Goal: Task Accomplishment & Management: Manage account settings

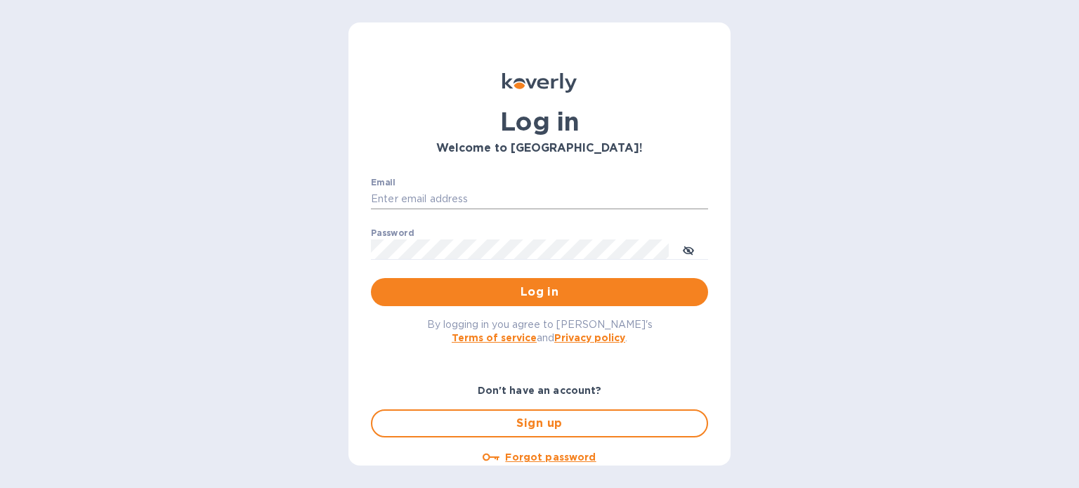
click at [429, 202] on input "Email" at bounding box center [539, 199] width 337 height 21
type input "[PERSON_NAME][EMAIL_ADDRESS][DOMAIN_NAME]"
click at [478, 293] on span "Log in" at bounding box center [539, 292] width 315 height 17
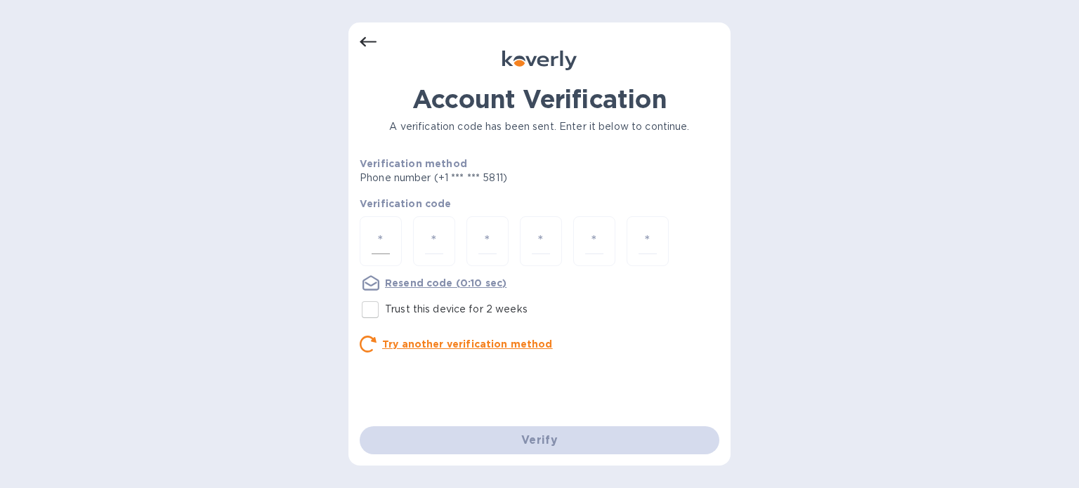
click at [371, 239] on div at bounding box center [381, 241] width 42 height 50
type input "4"
type input "7"
type input "0"
type input "8"
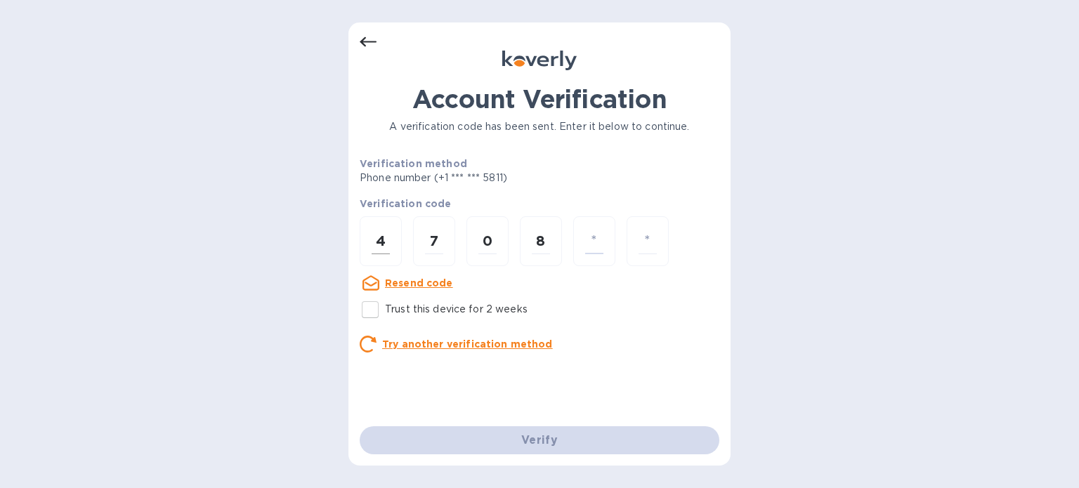
type input "4"
type input "1"
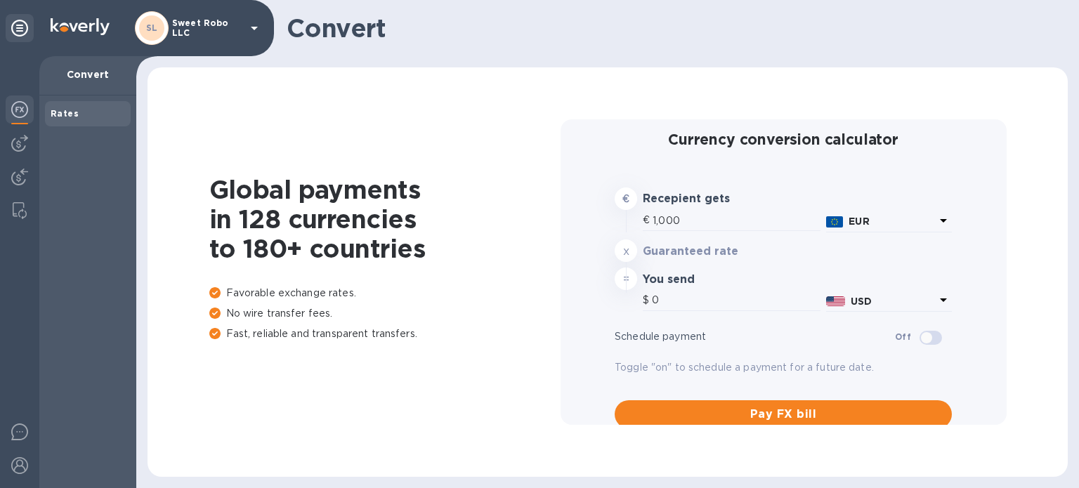
type input "1,179.38"
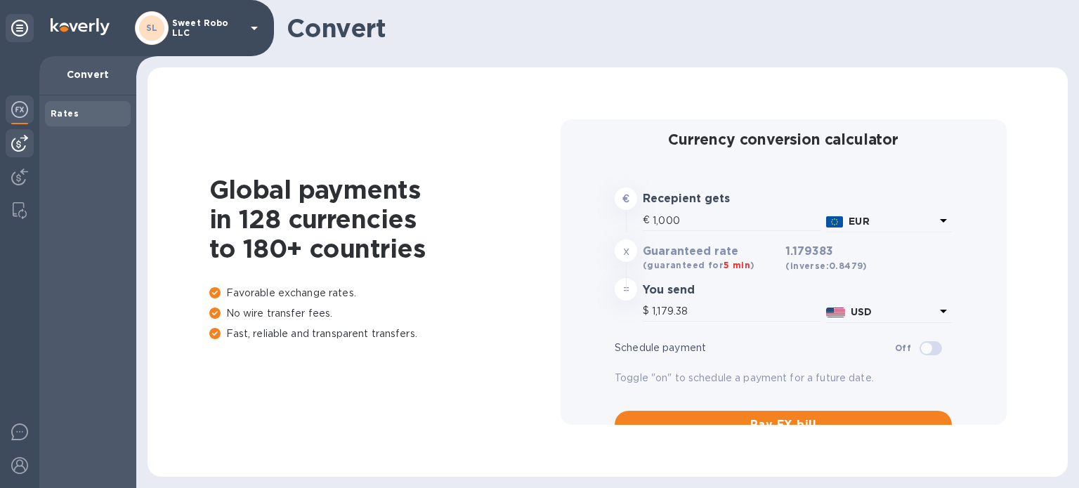
click at [18, 143] on img at bounding box center [19, 143] width 17 height 17
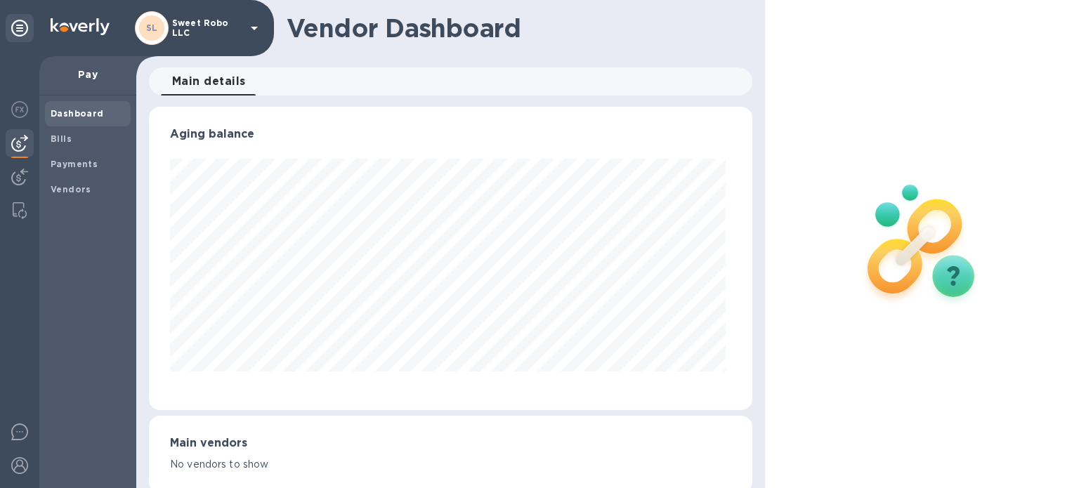
scroll to position [303, 598]
click at [76, 197] on div "Vendors" at bounding box center [88, 189] width 86 height 25
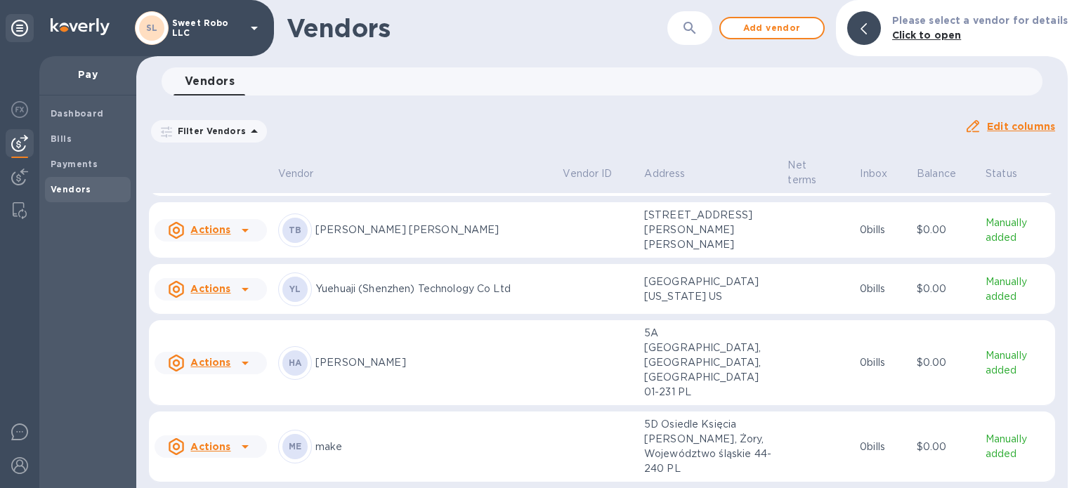
scroll to position [372, 0]
click at [343, 446] on p "make" at bounding box center [433, 447] width 236 height 15
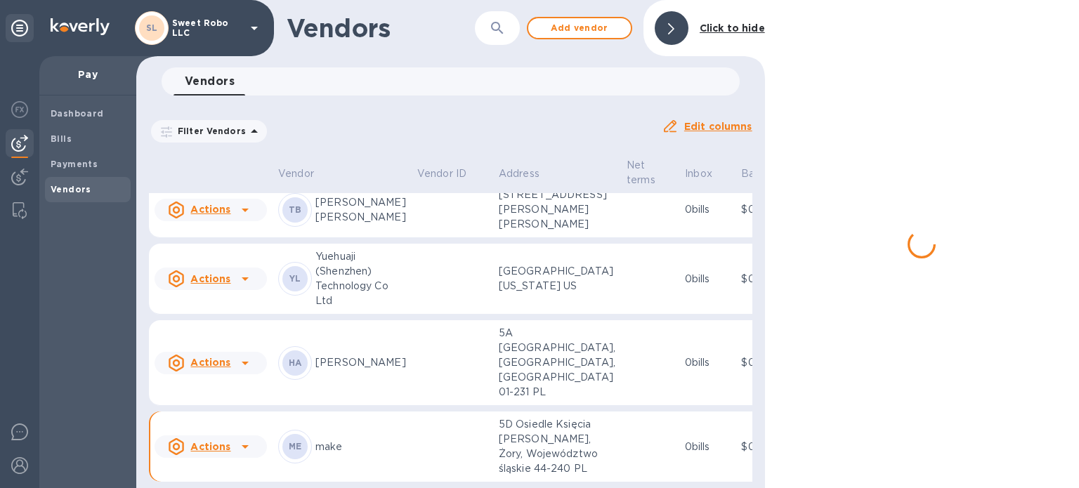
scroll to position [601, 0]
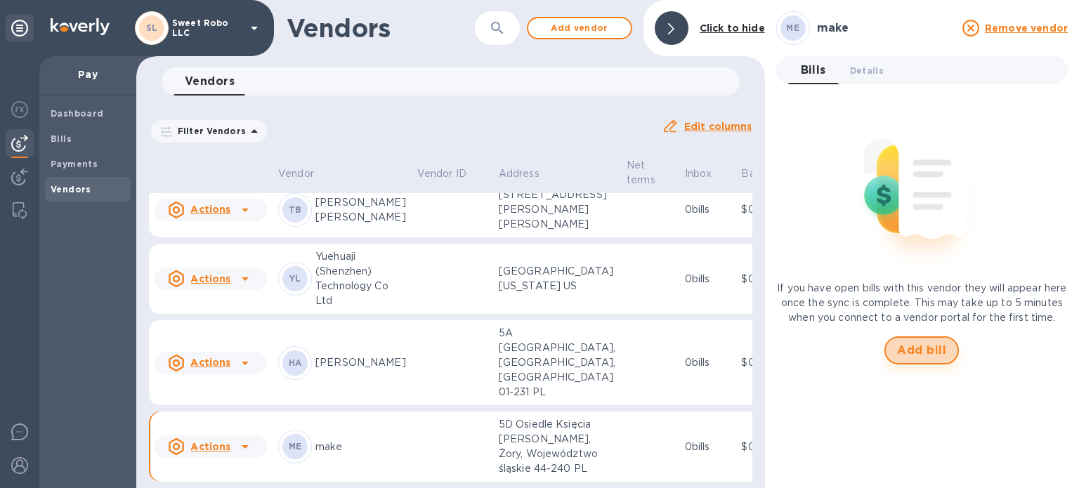
click at [933, 359] on span "Add bill" at bounding box center [921, 350] width 49 height 17
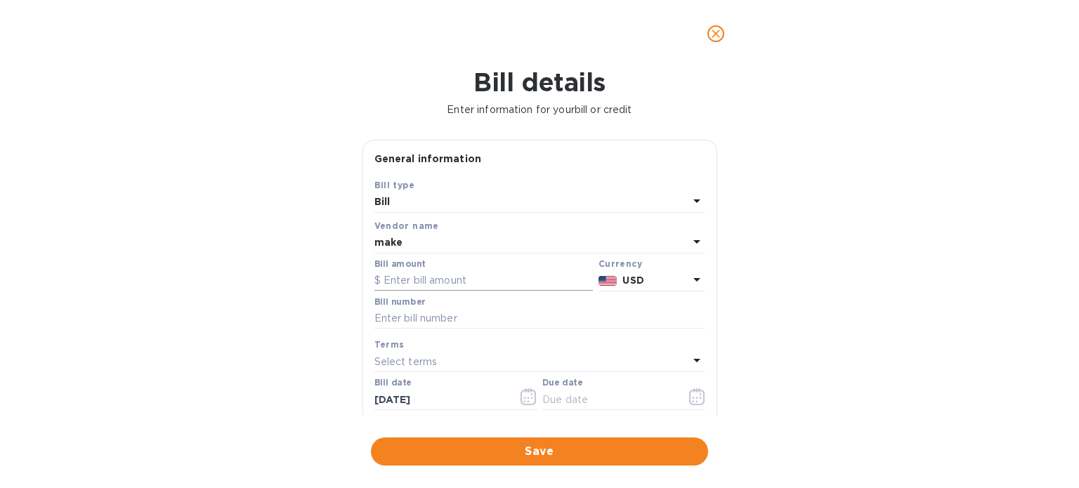
click at [426, 283] on input "text" at bounding box center [483, 280] width 218 height 21
type input "2,908"
click at [430, 241] on div "make" at bounding box center [531, 243] width 314 height 20
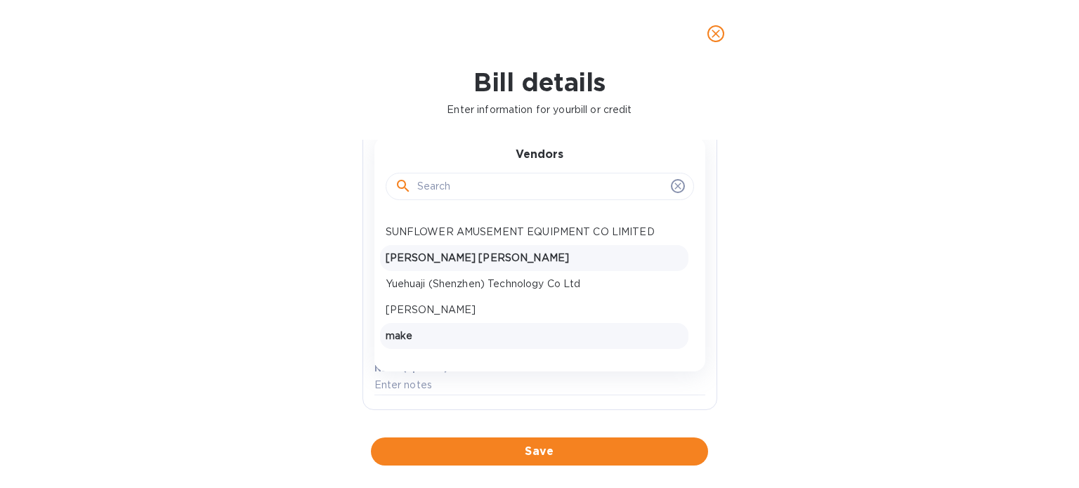
scroll to position [96, 0]
click at [825, 376] on div "Bill details Enter information for your bill or credit General information Save…" at bounding box center [539, 277] width 1079 height 421
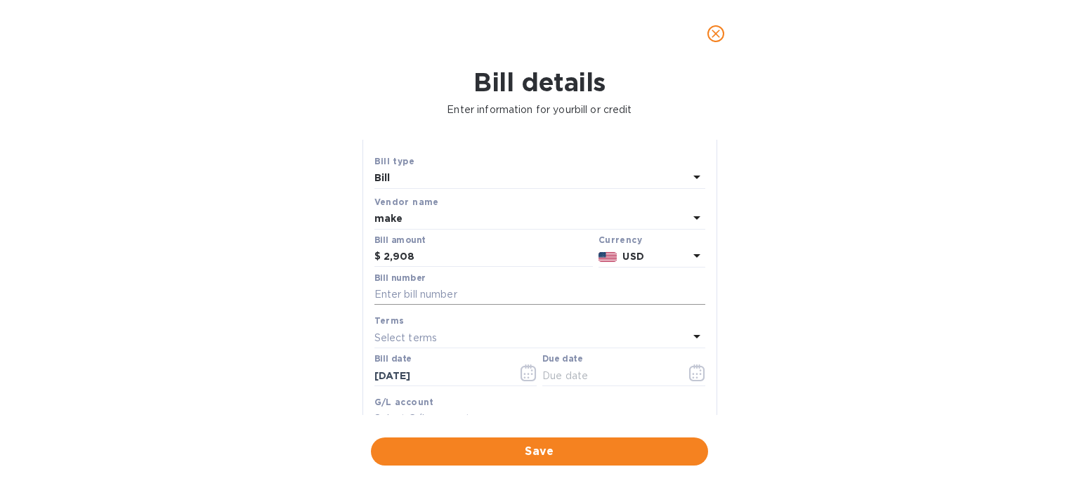
scroll to position [22, 0]
click at [447, 297] on input "text" at bounding box center [539, 296] width 331 height 21
type input "2"
click at [461, 329] on div "Select terms" at bounding box center [531, 339] width 314 height 20
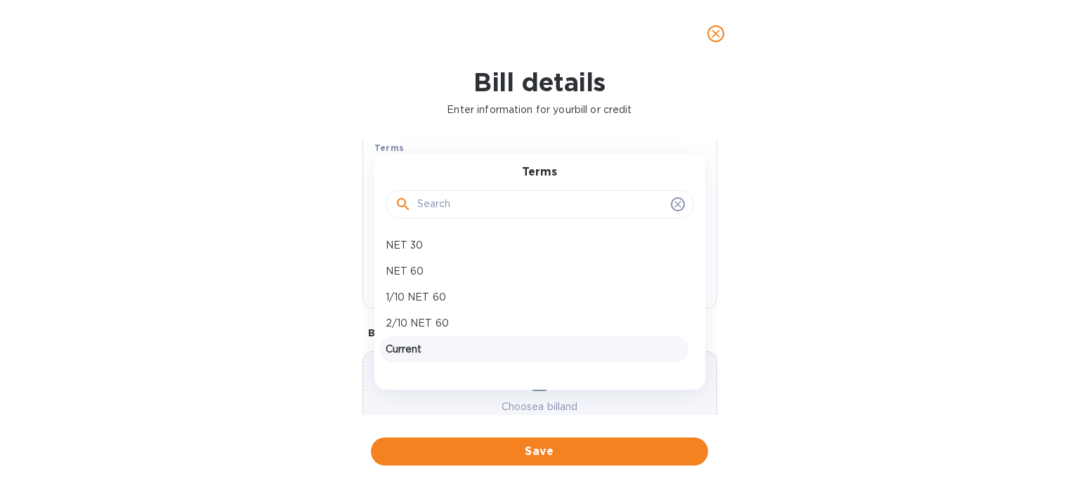
click at [421, 345] on p "Current" at bounding box center [534, 349] width 297 height 15
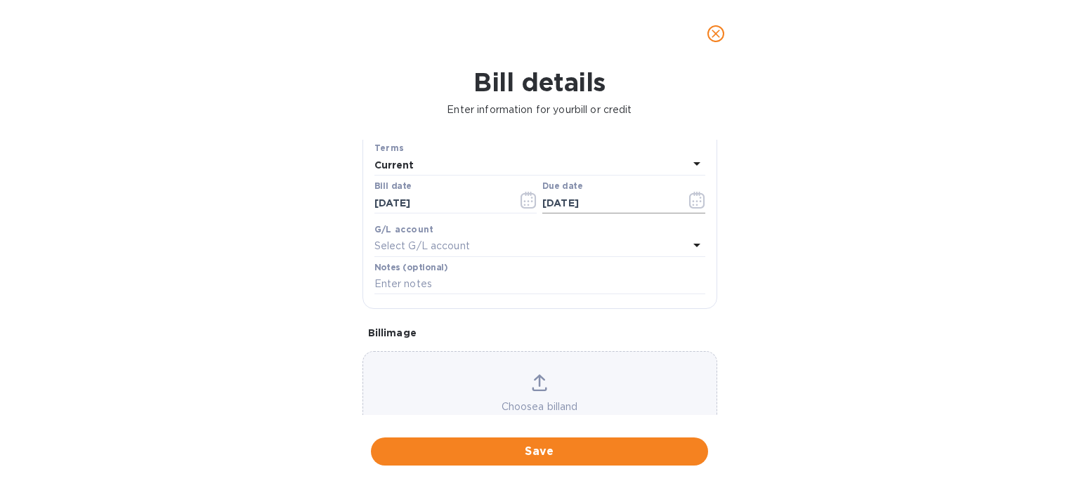
click at [689, 199] on icon "button" at bounding box center [697, 200] width 16 height 17
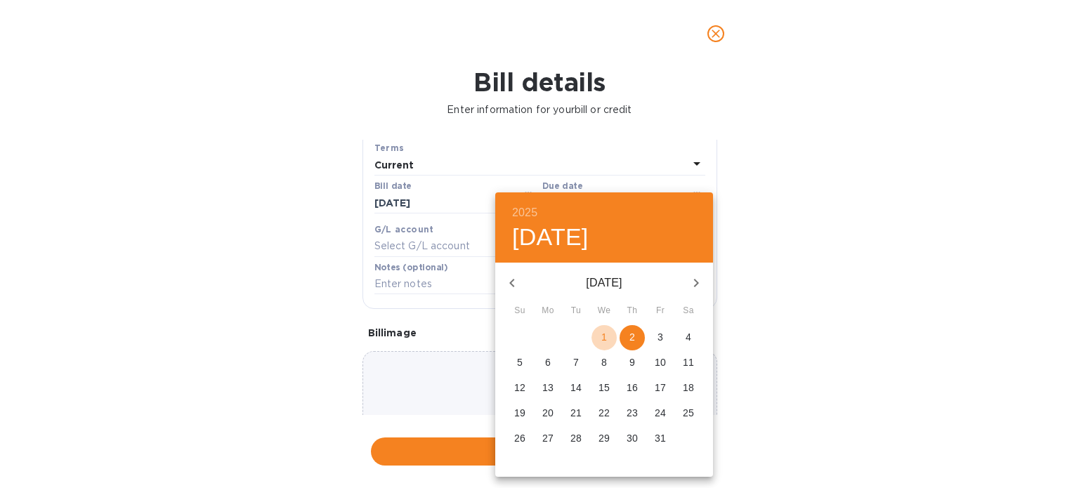
click at [604, 340] on p "1" at bounding box center [604, 337] width 6 height 14
type input "[DATE]"
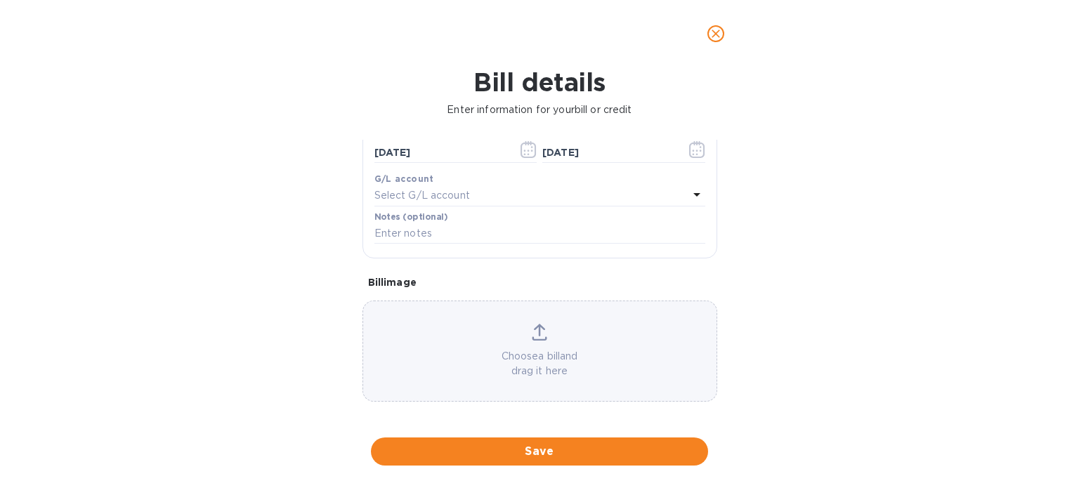
scroll to position [252, 0]
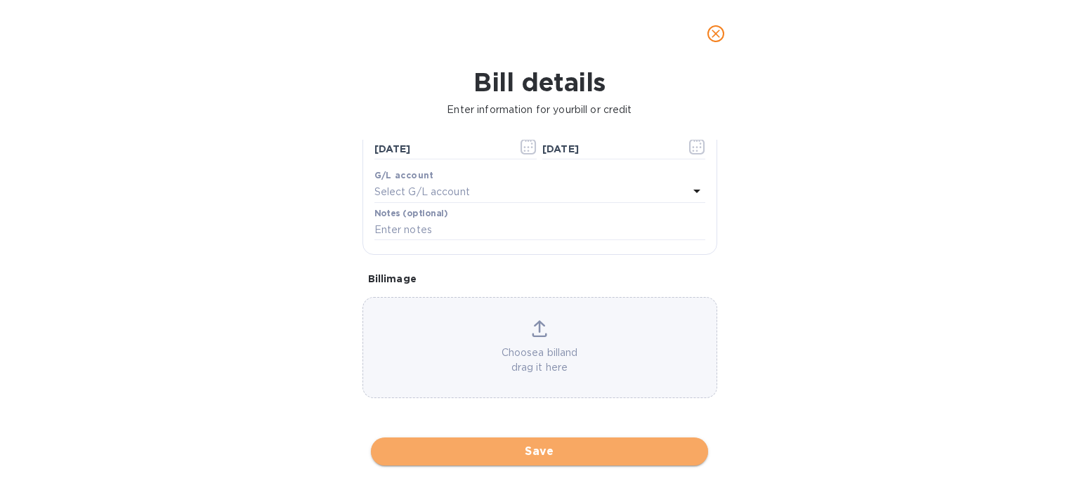
click at [558, 447] on span "Save" at bounding box center [539, 451] width 315 height 17
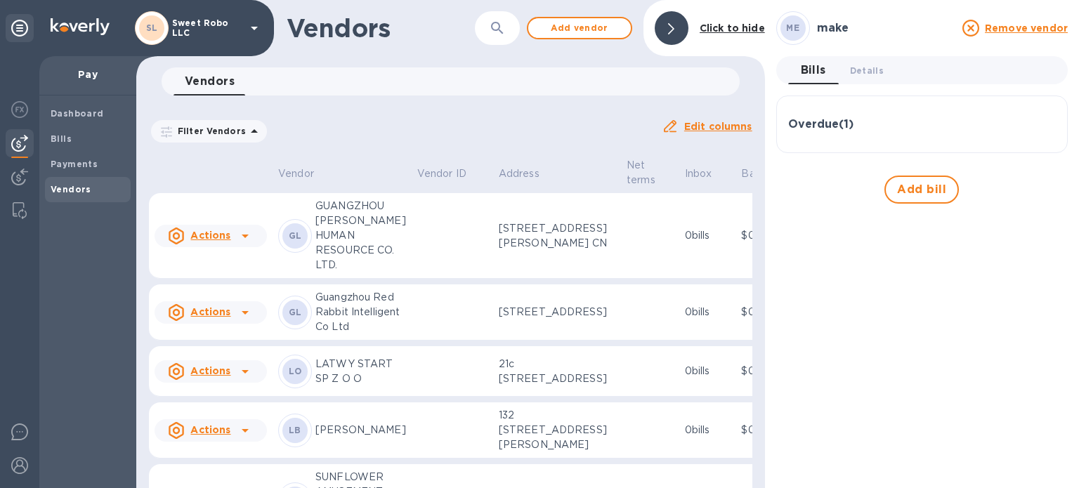
click at [670, 29] on icon at bounding box center [671, 28] width 6 height 11
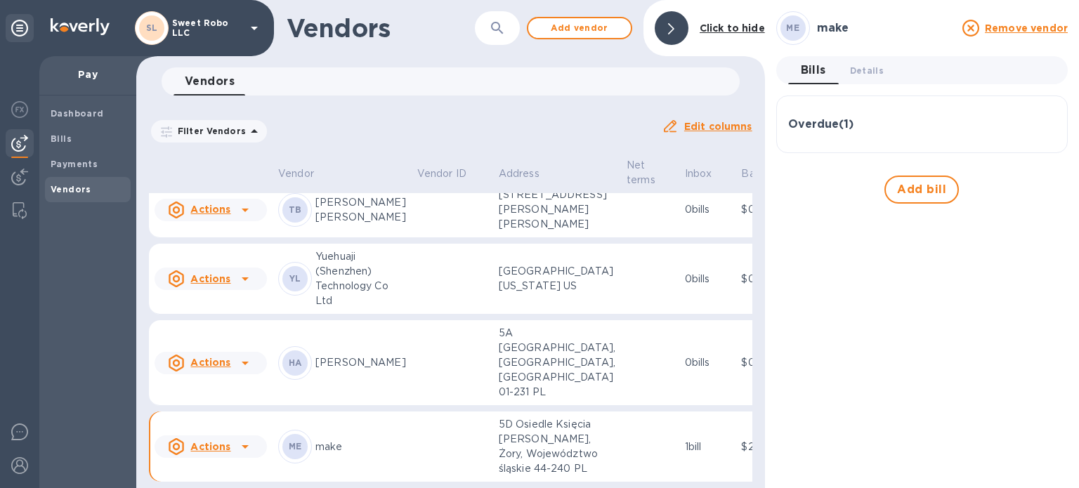
scroll to position [695, 0]
click at [674, 27] on icon at bounding box center [671, 28] width 6 height 11
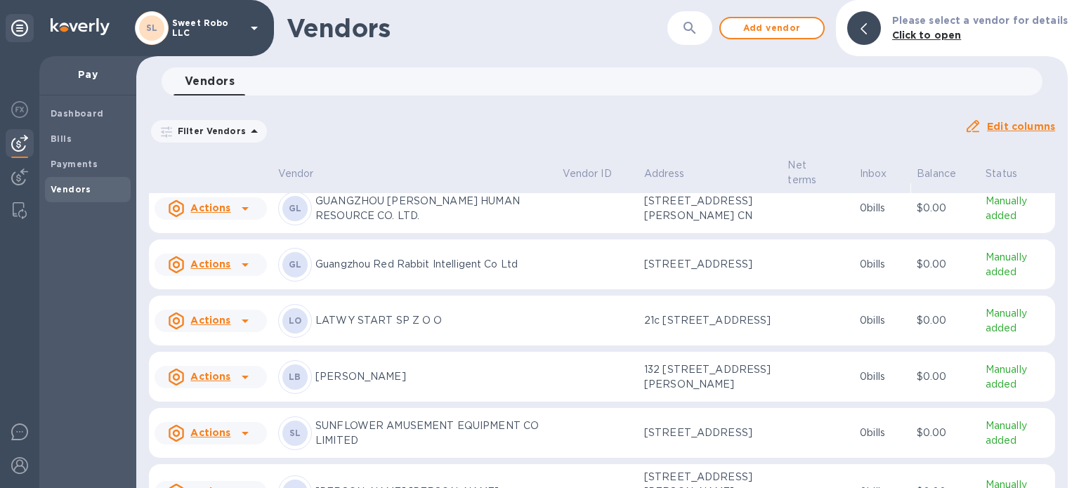
scroll to position [0, 0]
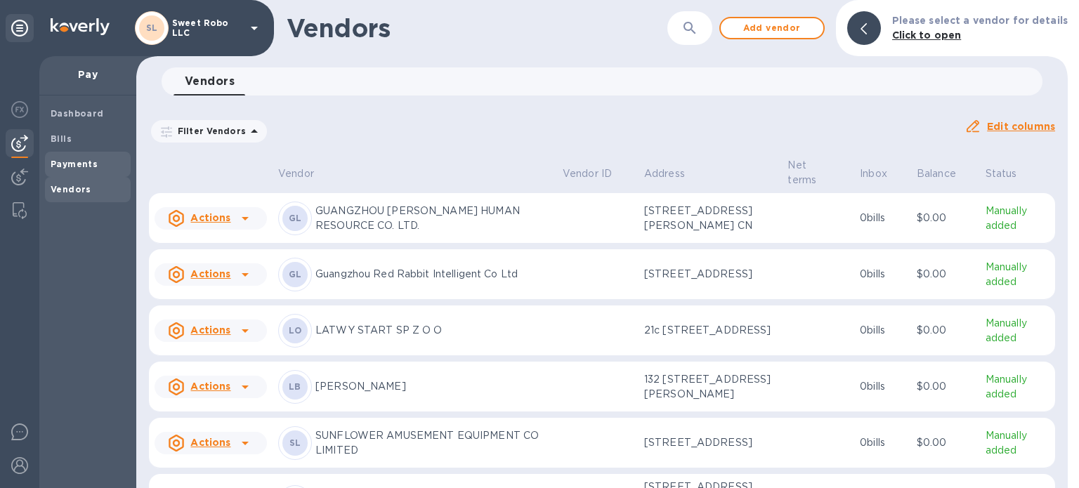
click at [86, 164] on b "Payments" at bounding box center [74, 164] width 47 height 11
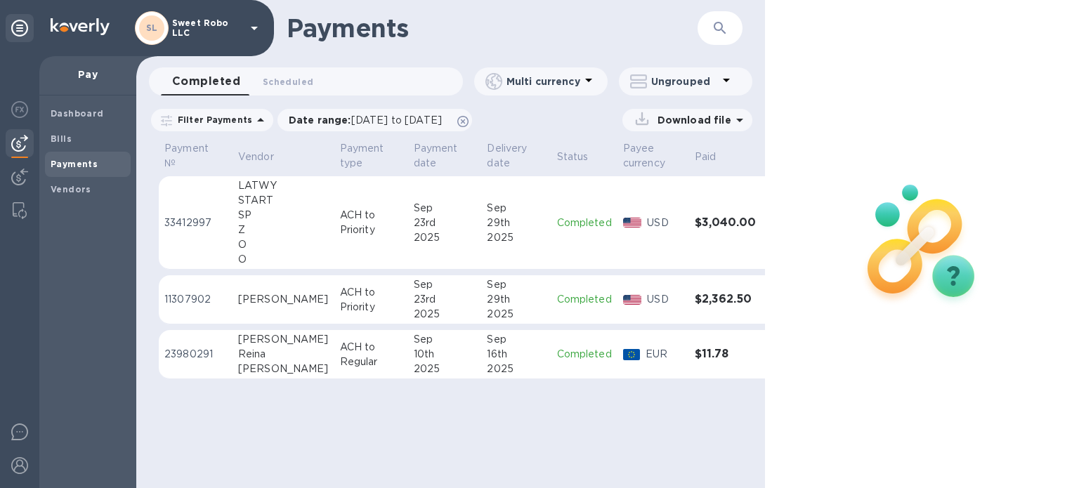
click at [759, 51] on div "Payments ​" at bounding box center [450, 28] width 629 height 56
click at [813, 44] on div at bounding box center [922, 244] width 314 height 488
click at [442, 118] on span "[DATE] to [DATE]" at bounding box center [396, 119] width 91 height 11
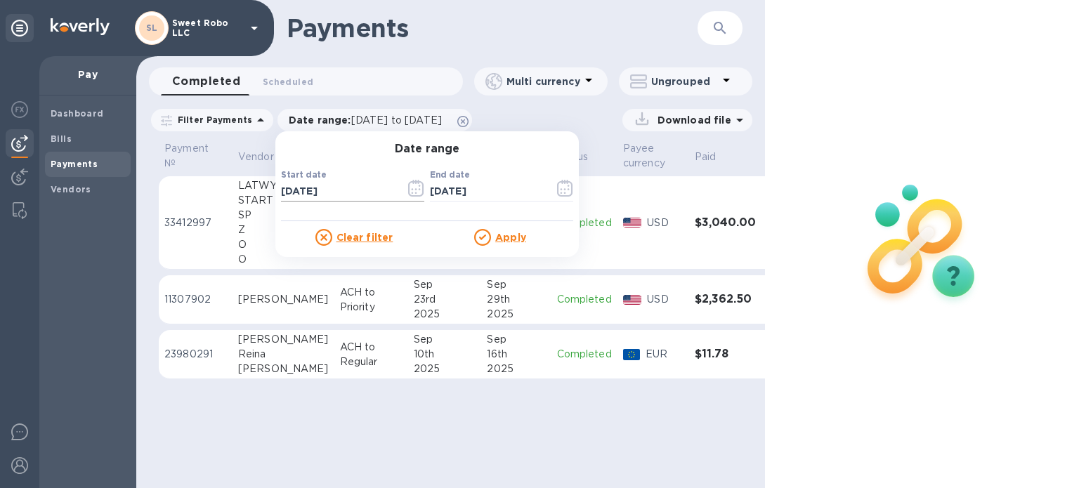
click at [412, 187] on icon "button" at bounding box center [416, 188] width 16 height 17
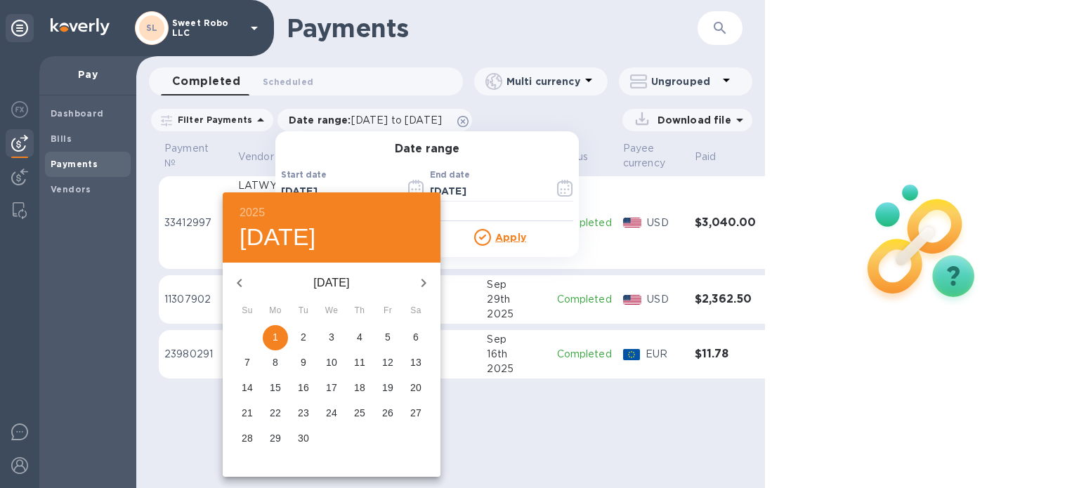
click at [242, 280] on icon "button" at bounding box center [239, 283] width 17 height 17
click at [300, 339] on span "1" at bounding box center [303, 337] width 25 height 14
type input "[DATE]"
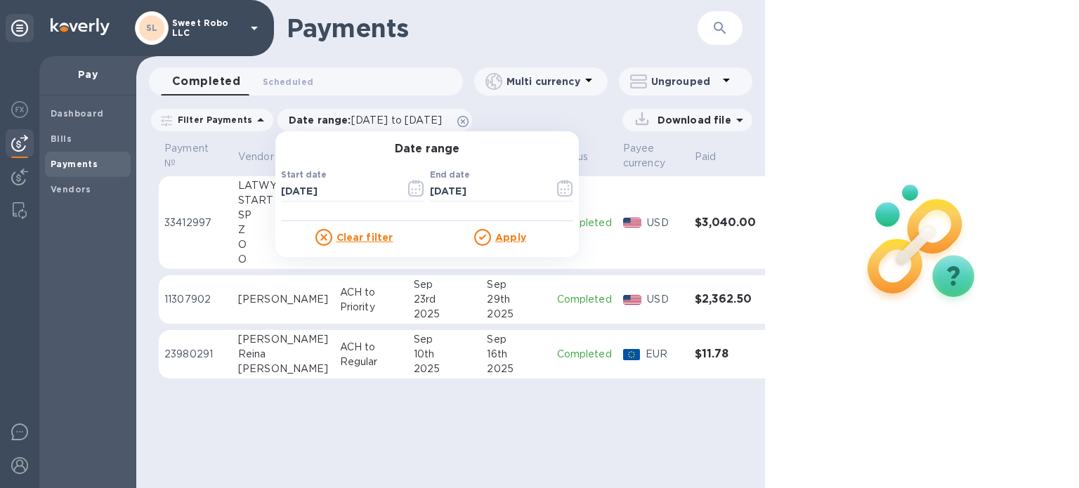
click at [508, 233] on u "Apply" at bounding box center [510, 237] width 31 height 11
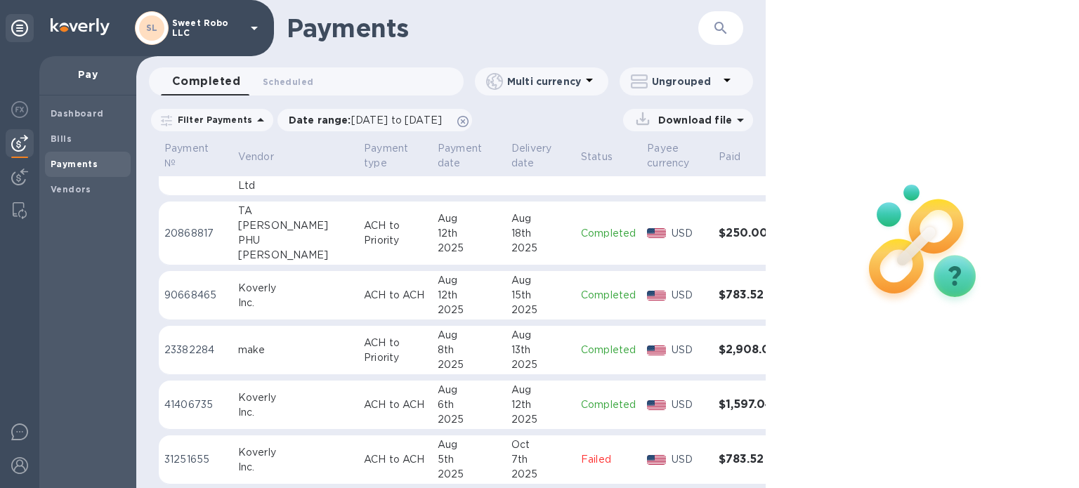
scroll to position [593, 0]
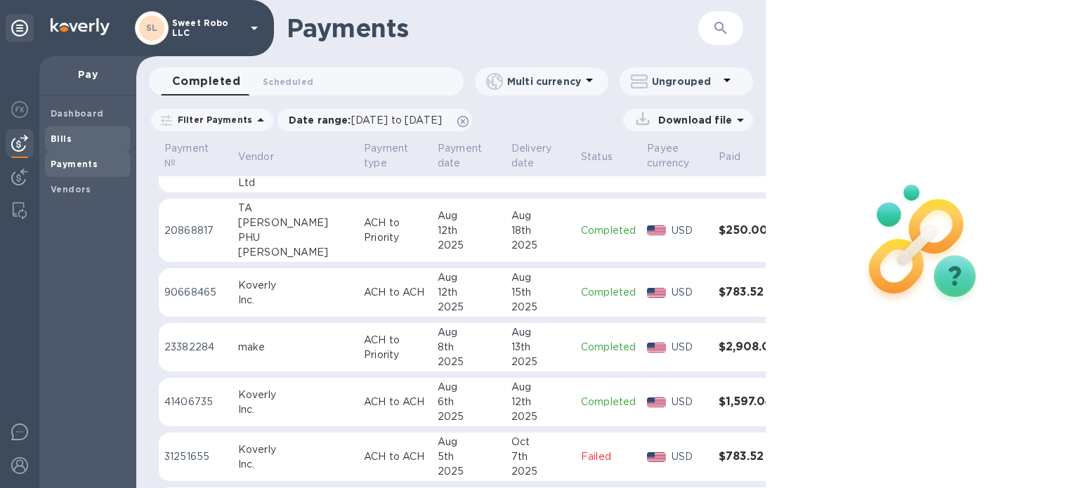
click at [87, 136] on span "Bills" at bounding box center [88, 139] width 74 height 14
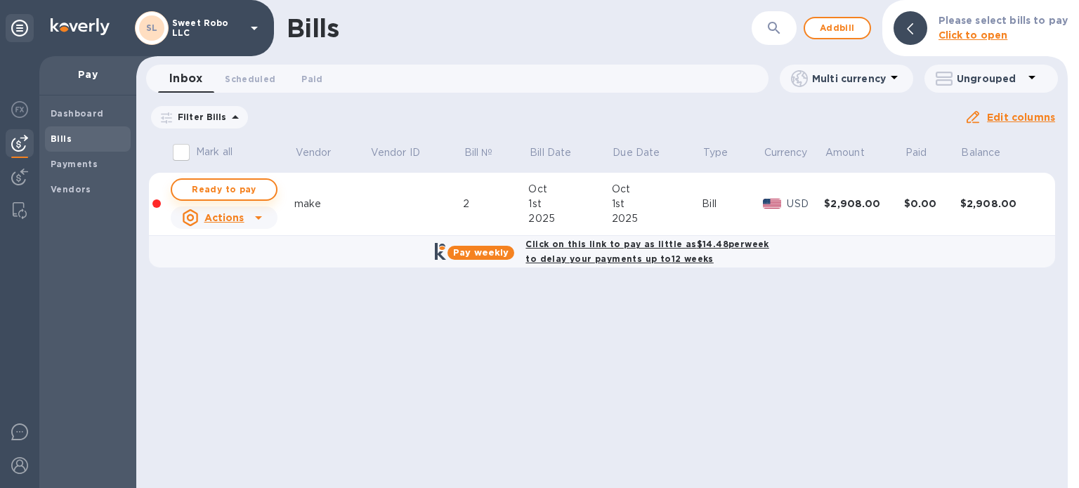
click at [255, 197] on span "Ready to pay" at bounding box center [223, 189] width 81 height 17
checkbox input "true"
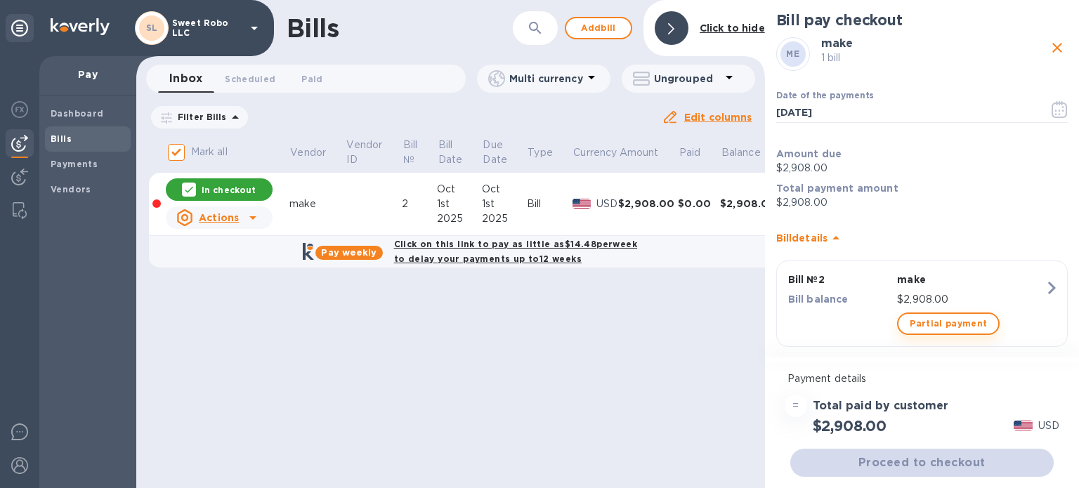
scroll to position [15, 0]
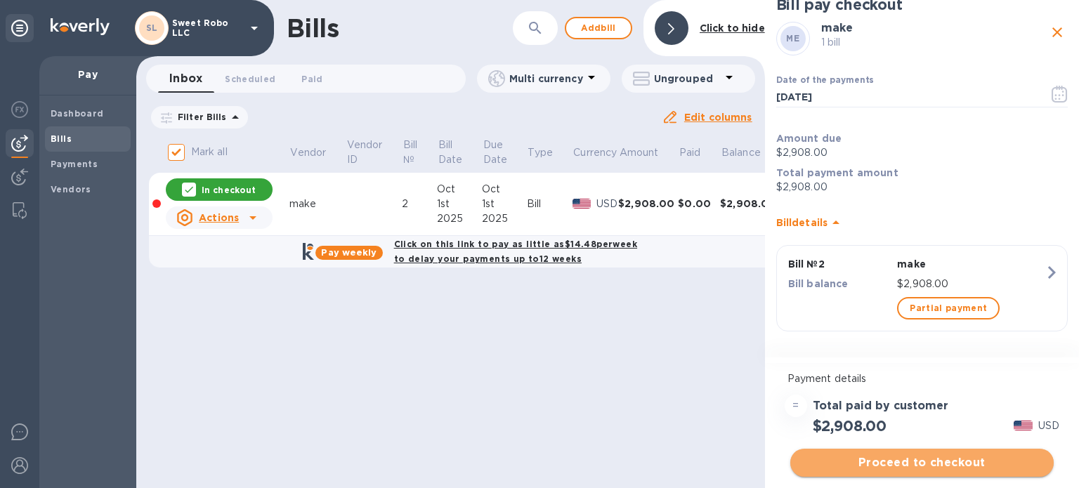
click at [945, 468] on span "Proceed to checkout" at bounding box center [921, 462] width 241 height 17
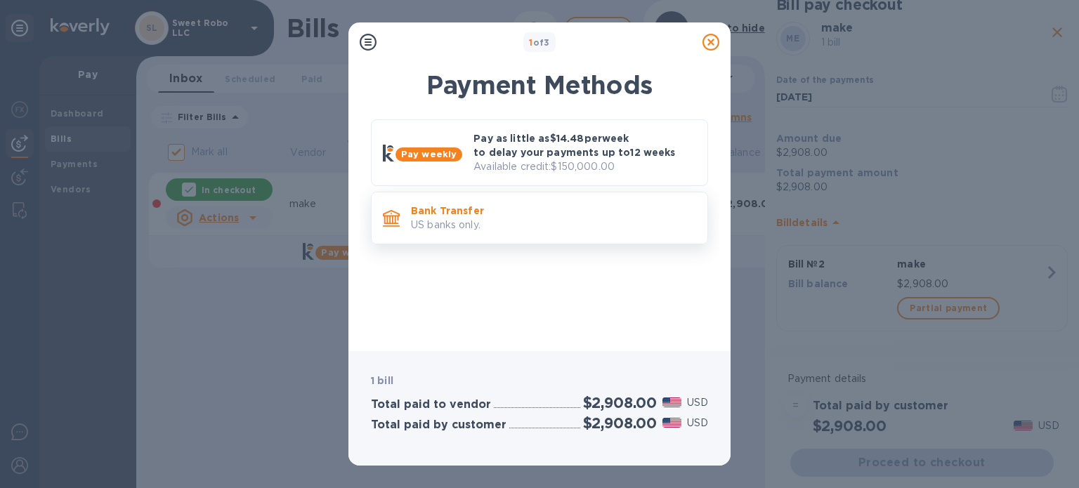
click at [625, 225] on p "US banks only." at bounding box center [553, 225] width 285 height 15
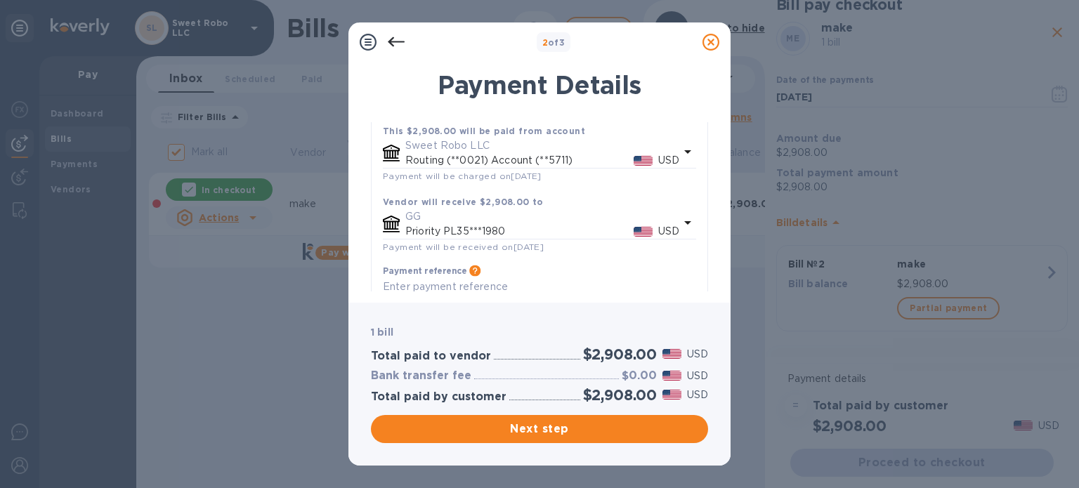
scroll to position [108, 0]
click at [551, 429] on span "Next step" at bounding box center [539, 429] width 315 height 17
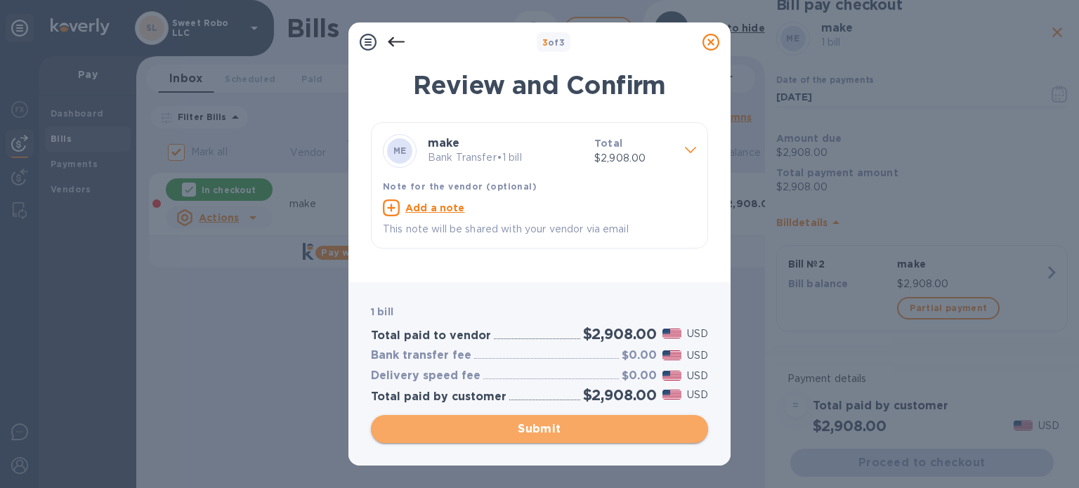
click at [567, 428] on span "Submit" at bounding box center [539, 429] width 315 height 17
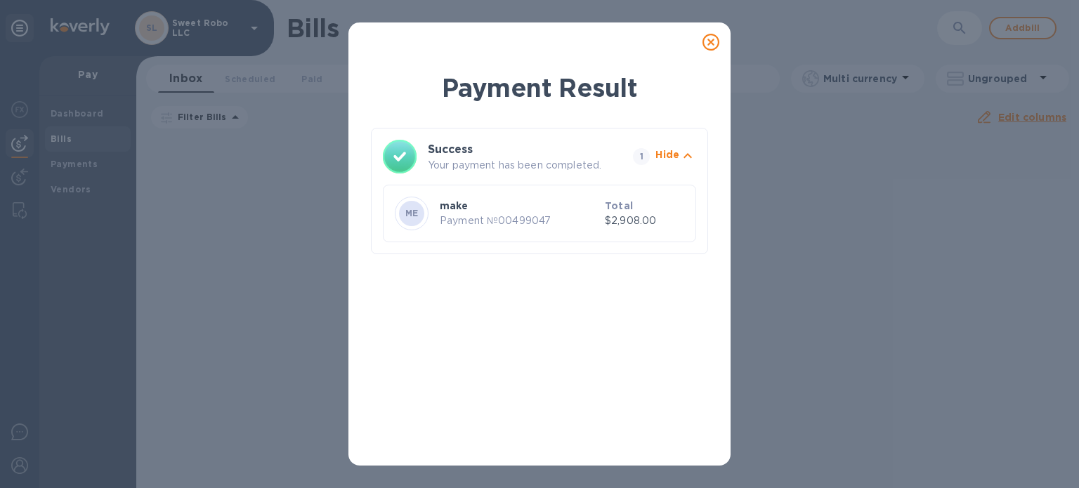
click at [710, 45] on icon at bounding box center [710, 42] width 17 height 17
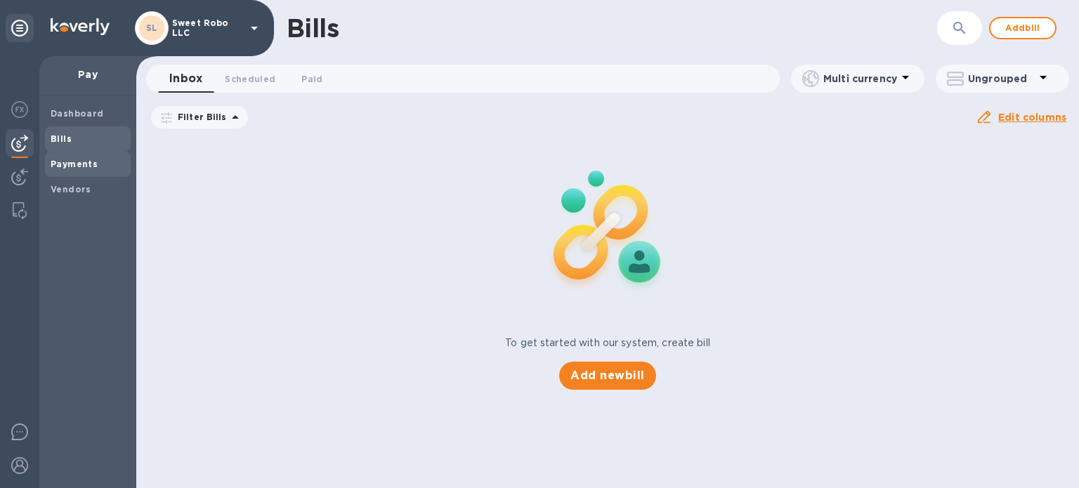
click at [107, 162] on span "Payments" at bounding box center [88, 164] width 74 height 14
